Goal: Information Seeking & Learning: Learn about a topic

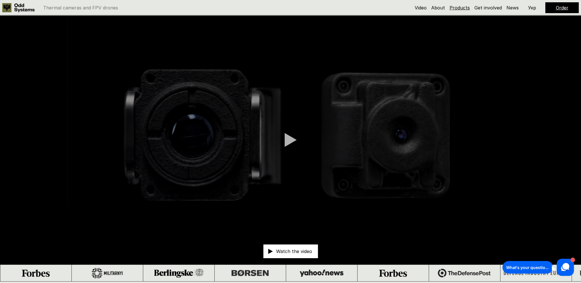
click at [456, 8] on link "Products" at bounding box center [460, 8] width 20 height 6
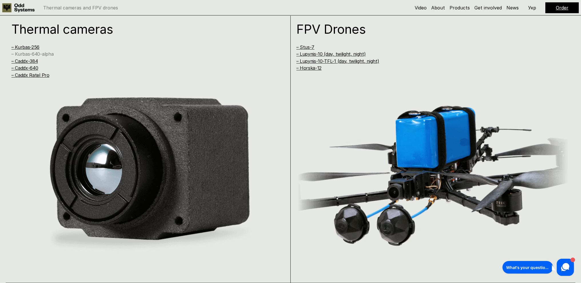
click at [40, 55] on link "– Kurbas-640-alpha" at bounding box center [32, 54] width 42 height 6
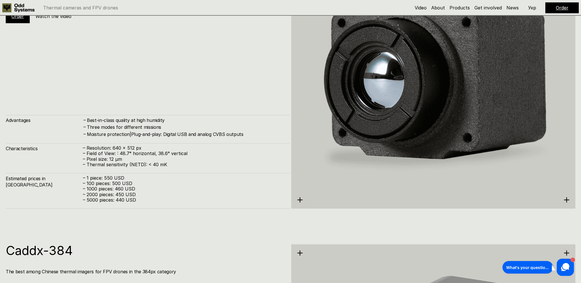
scroll to position [1132, 0]
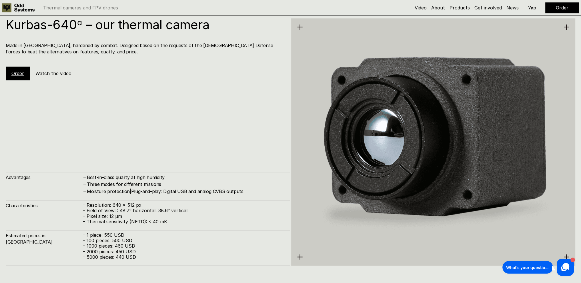
click at [14, 74] on link "Order" at bounding box center [17, 74] width 13 height 6
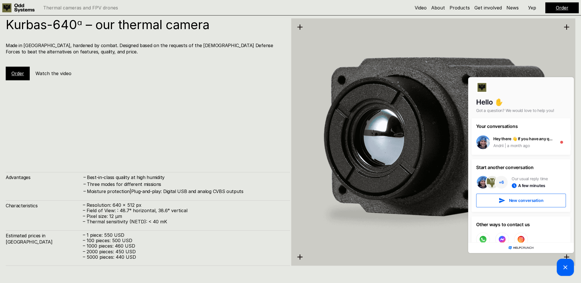
click at [86, 138] on div "Kurbas-640ᵅ – our thermal camera Made in [GEOGRAPHIC_DATA], hardened by combat.…" at bounding box center [148, 142] width 284 height 248
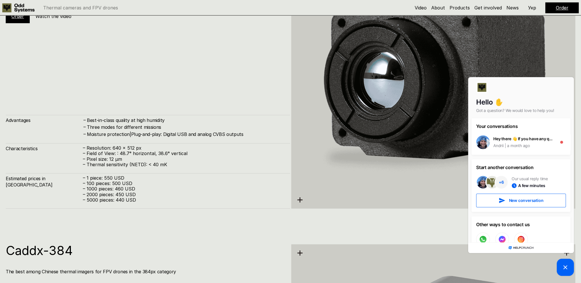
click at [127, 122] on h4 "Best-in-class quality at high humidity" at bounding box center [186, 120] width 198 height 6
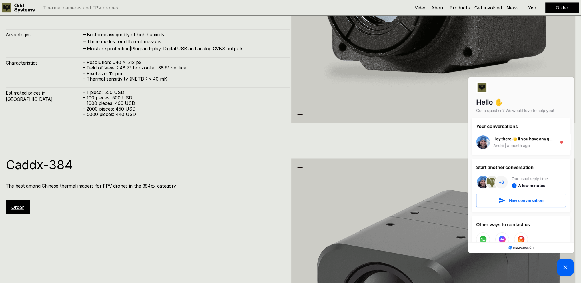
scroll to position [1304, 0]
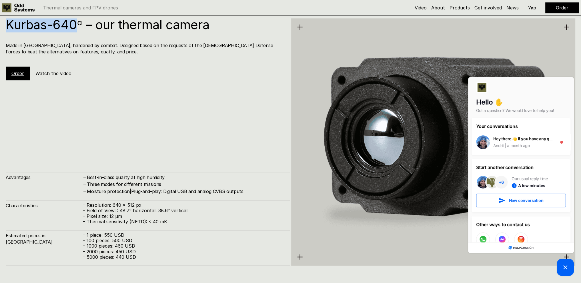
drag, startPoint x: 7, startPoint y: 27, endPoint x: 75, endPoint y: 28, distance: 68.3
click at [75, 28] on h1 "Kurbas-640ᵅ – our thermal camera" at bounding box center [145, 24] width 279 height 13
copy h1 "Kurbas-640"
